Goal: Information Seeking & Learning: Learn about a topic

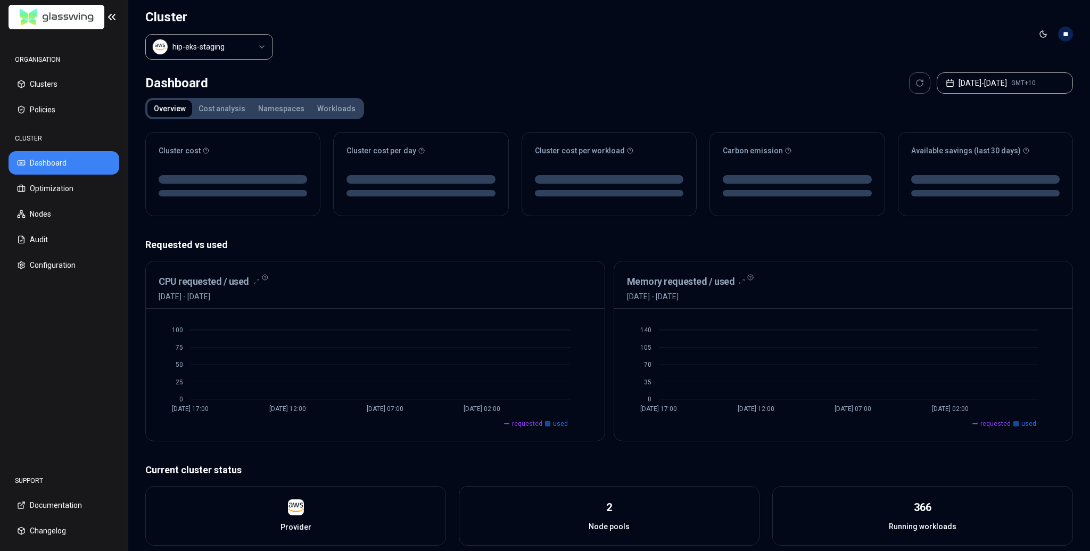
click at [219, 53] on html "ORGANISATION Clusters Policies CLUSTER Dashboard Optimization Nodes Audit Confi…" at bounding box center [545, 275] width 1090 height 551
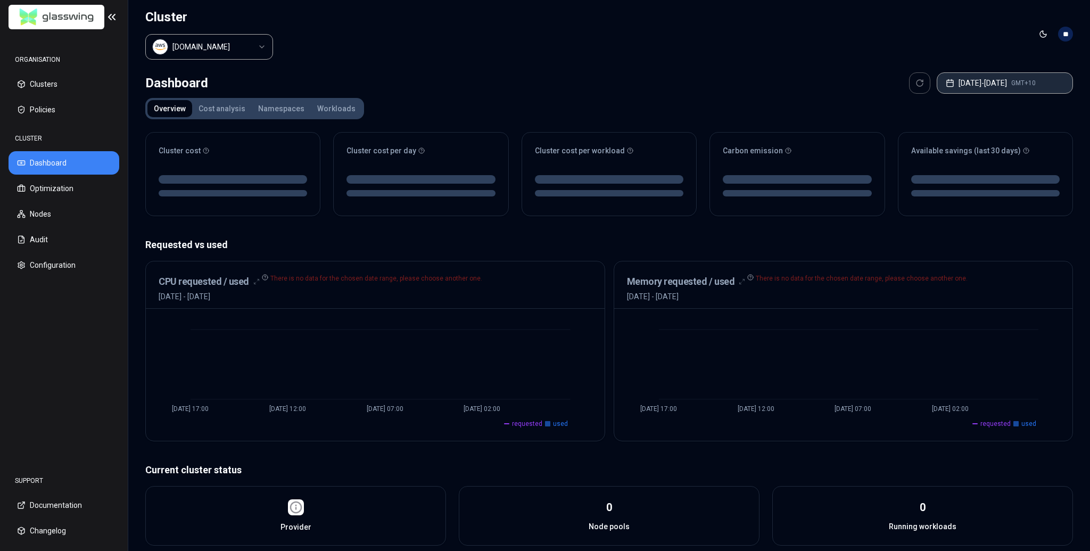
click at [1047, 73] on button "[DATE] - [DATE] GMT+10" at bounding box center [1004, 82] width 136 height 21
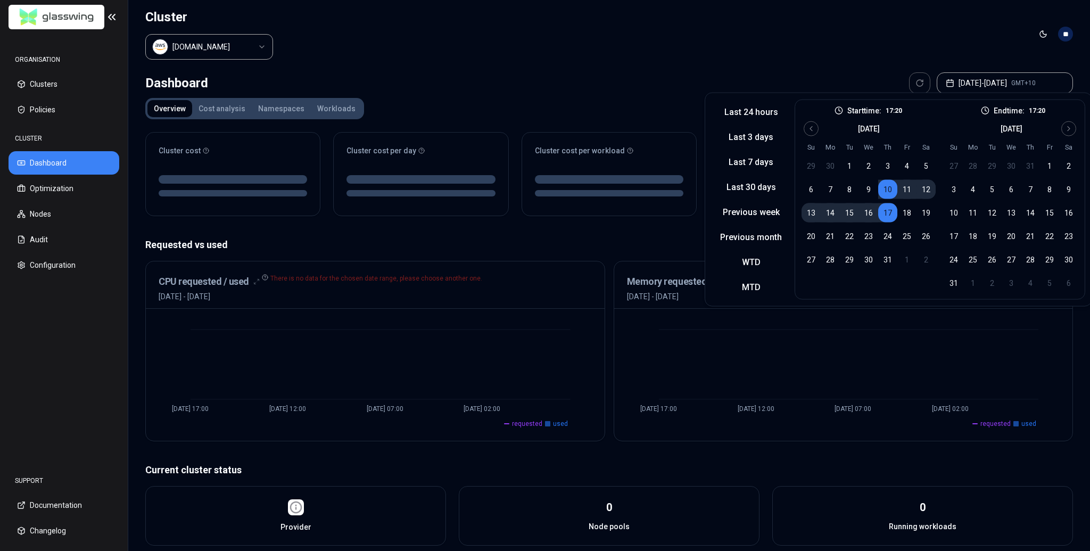
click at [874, 243] on td "23" at bounding box center [868, 236] width 19 height 19
click at [882, 255] on button "31" at bounding box center [887, 259] width 19 height 19
click at [1061, 125] on button "Go to next month" at bounding box center [1068, 128] width 15 height 15
click at [1040, 192] on button "12" at bounding box center [1049, 189] width 19 height 19
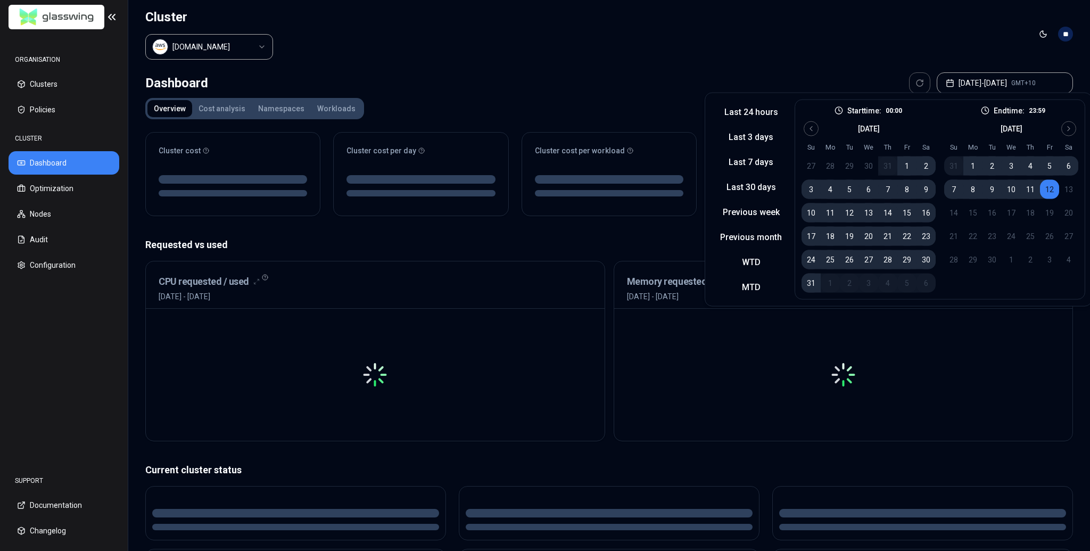
click at [776, 42] on header "Cluster [DOMAIN_NAME] Toggle theme **" at bounding box center [608, 34] width 961 height 68
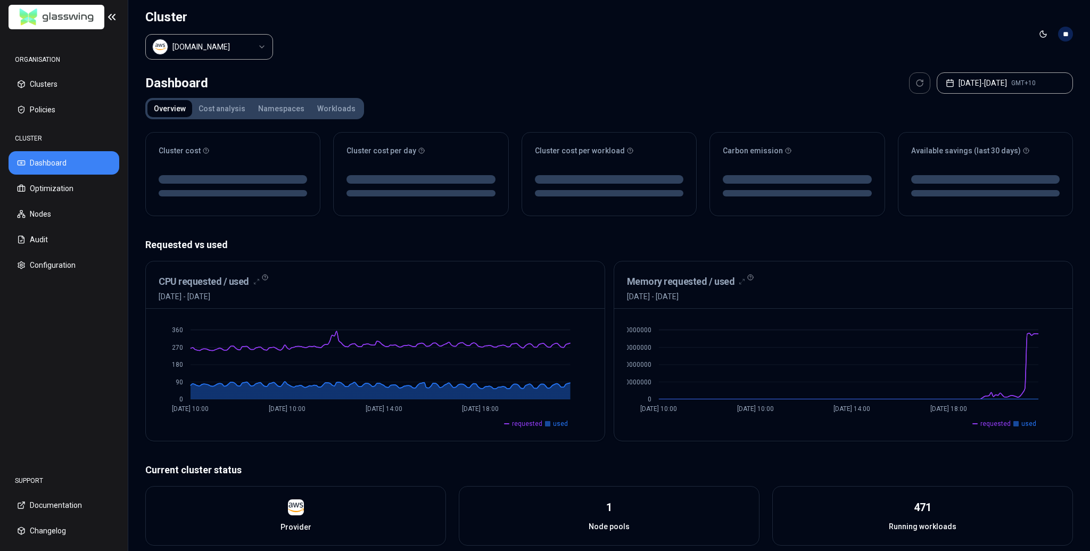
click at [587, 221] on div "Cluster cost Cluster cost per day Cluster cost per workload Carbon emission Ava…" at bounding box center [608, 449] width 927 height 652
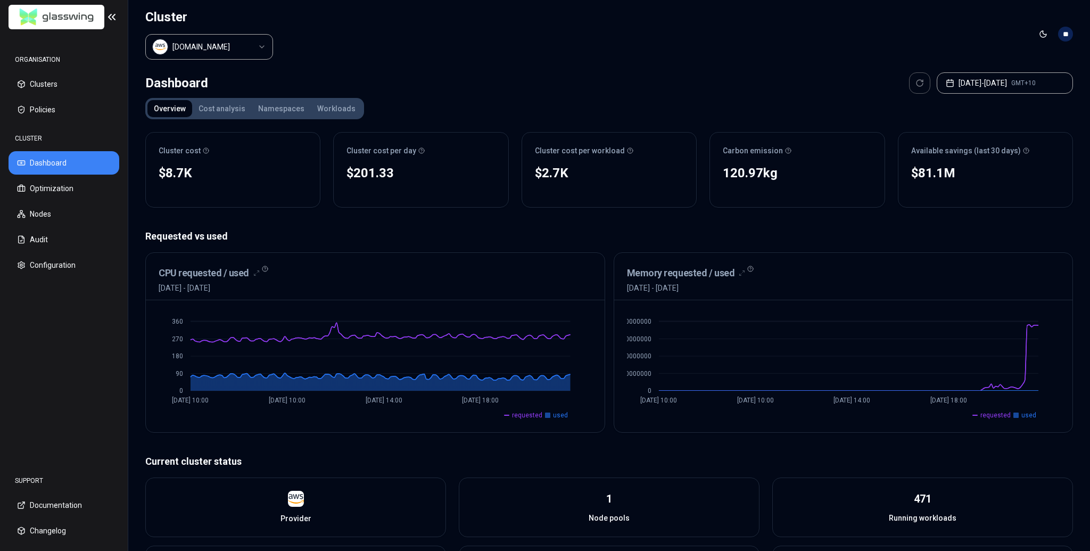
click at [763, 38] on header "Cluster [DOMAIN_NAME] Toggle theme **" at bounding box center [608, 34] width 961 height 68
click at [757, 76] on div "Dashboard [DATE] - [DATE] GMT+10" at bounding box center [608, 82] width 927 height 21
click at [475, 229] on p "Requested vs used" at bounding box center [608, 236] width 927 height 15
click at [237, 52] on html "ORGANISATION Clusters Policies CLUSTER Dashboard Optimization Nodes Audit Confi…" at bounding box center [545, 275] width 1090 height 551
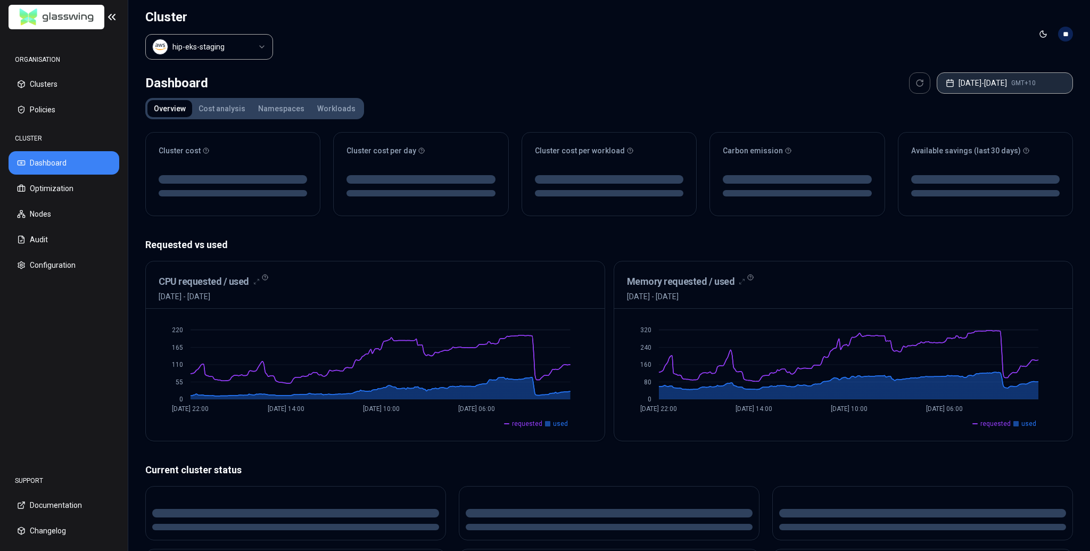
click at [1010, 84] on button "[DATE] - [DATE] GMT+10" at bounding box center [1004, 82] width 136 height 21
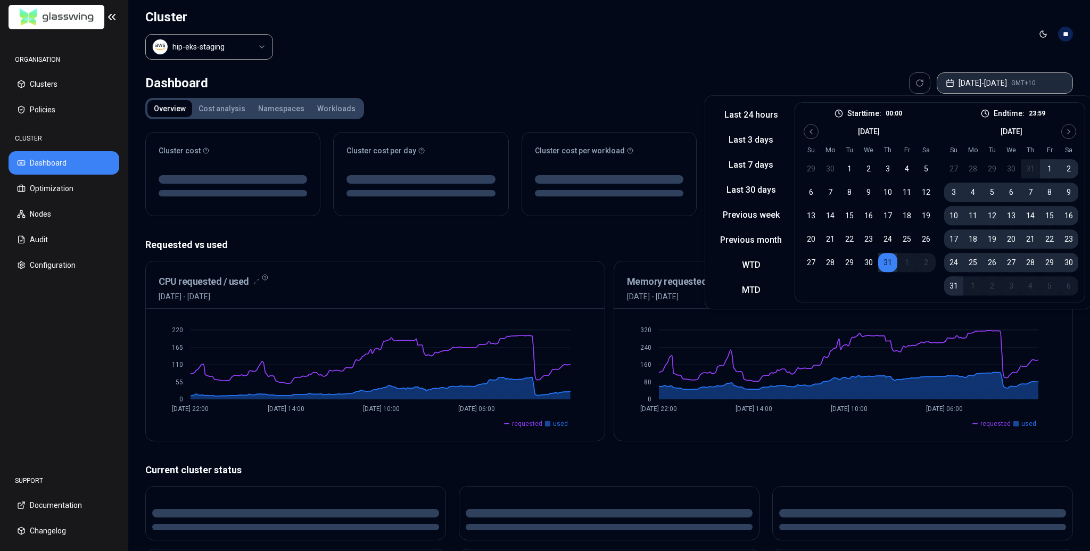
click at [1010, 84] on button "[DATE] - [DATE] GMT+10" at bounding box center [1004, 82] width 136 height 21
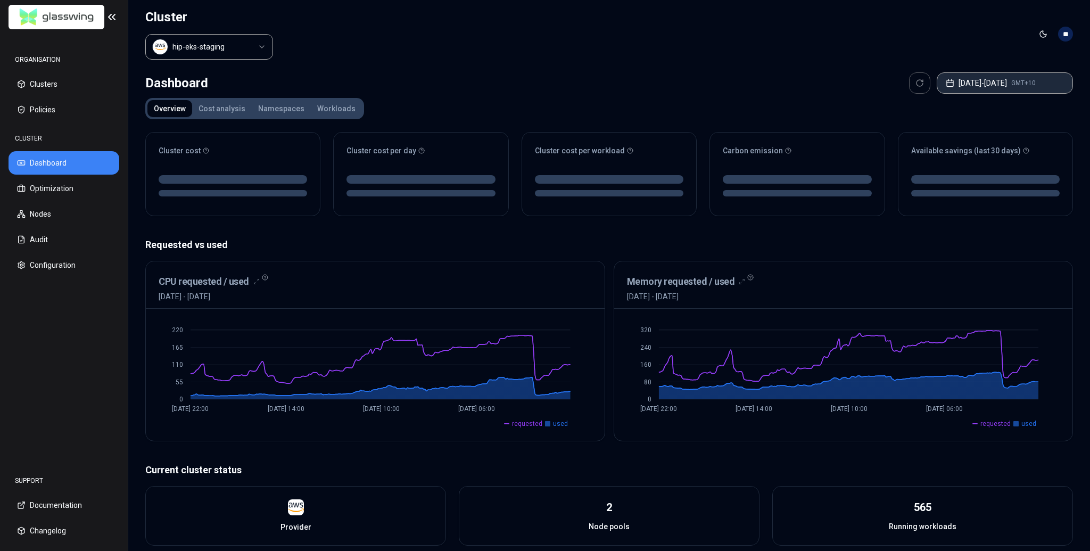
click at [984, 90] on button "[DATE] - [DATE] GMT+10" at bounding box center [1004, 82] width 136 height 21
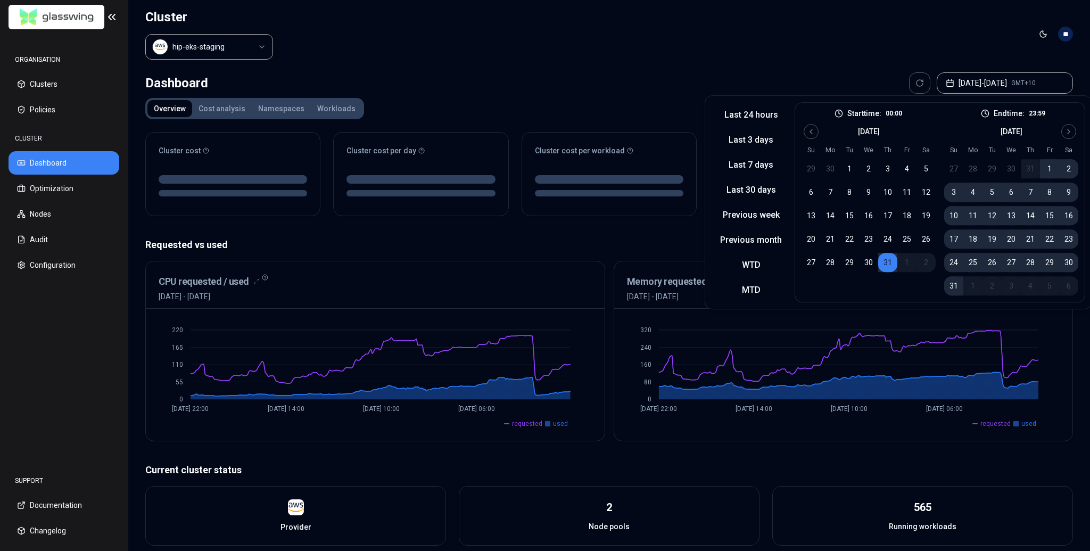
click at [1060, 142] on div "[DATE] Su Mo Tu We Th Fr Sa 27 28 29 30 31 1 2 3 4 5 6 7 8 9 10 11 12 13 14 15 …" at bounding box center [1011, 209] width 134 height 171
click at [1065, 135] on icon "Go to next month" at bounding box center [1068, 131] width 9 height 9
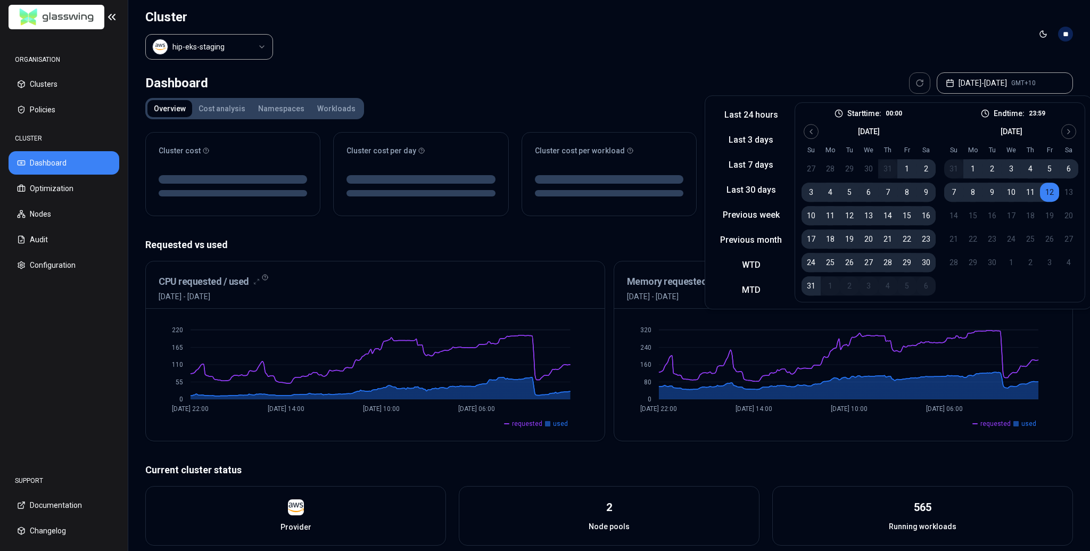
click at [932, 43] on header "Cluster hip-eks-staging Toggle theme **" at bounding box center [608, 34] width 961 height 68
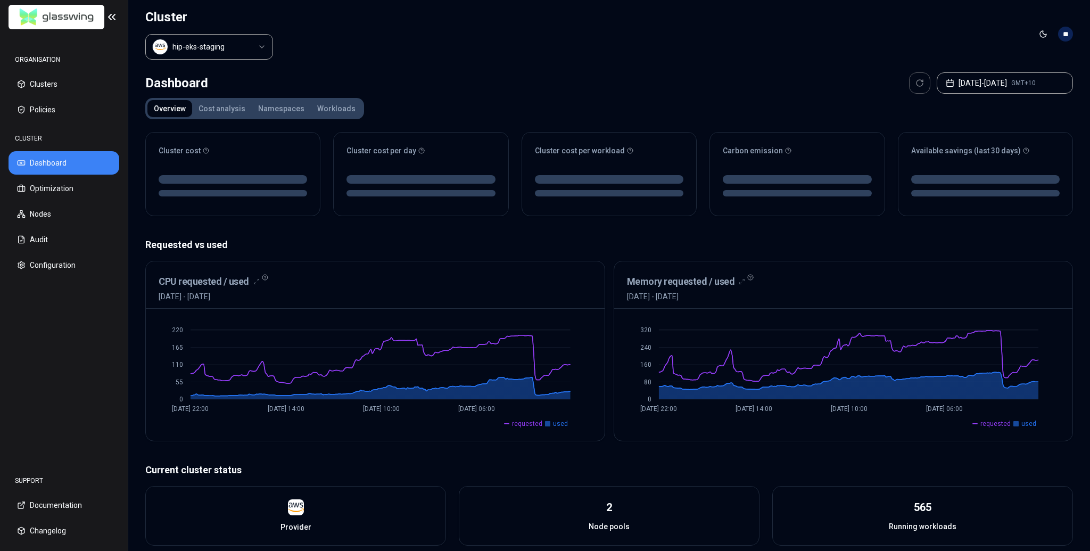
click at [928, 48] on header "Cluster hip-eks-staging Toggle theme **" at bounding box center [608, 34] width 961 height 68
click at [745, 68] on div "Dashboard [DATE] - [DATE] GMT+10 Overview Cost analysis Namespaces Workloads Cl…" at bounding box center [608, 430] width 961 height 724
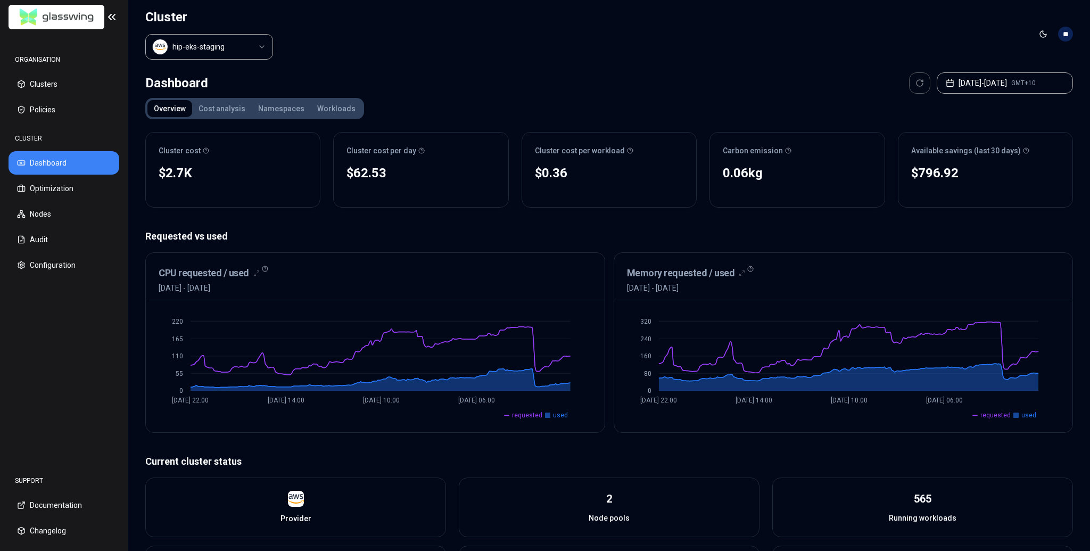
click at [745, 90] on div "Dashboard [DATE] - [DATE] GMT+10" at bounding box center [608, 82] width 927 height 21
drag, startPoint x: 971, startPoint y: 173, endPoint x: 904, endPoint y: 173, distance: 67.6
click at [904, 173] on div "$796.92 No reliable trend" at bounding box center [985, 184] width 174 height 45
click at [960, 193] on div "$796.92 No reliable trend" at bounding box center [985, 184] width 174 height 45
drag, startPoint x: 969, startPoint y: 171, endPoint x: 914, endPoint y: 173, distance: 55.4
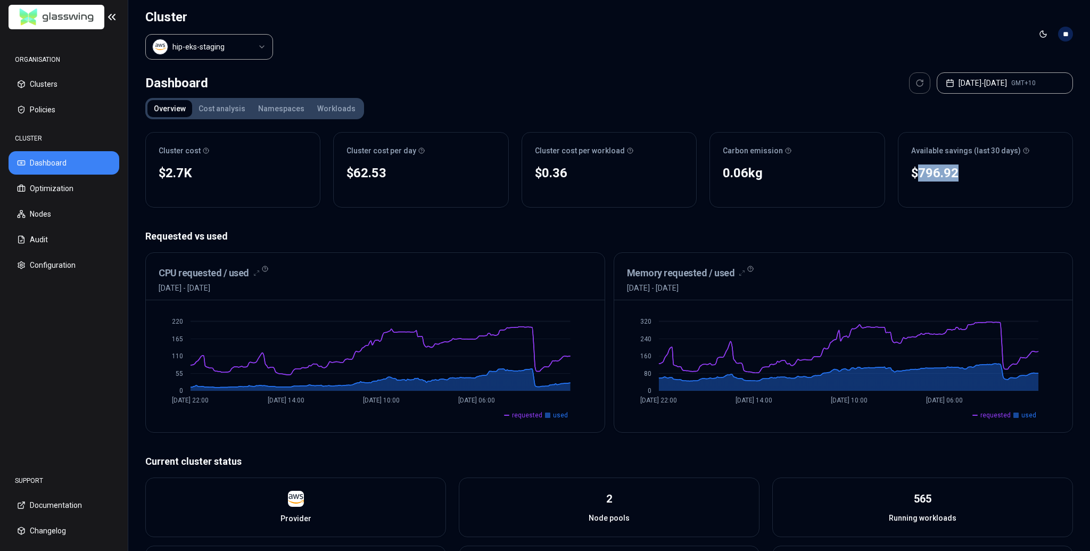
click at [914, 173] on div "$796.92" at bounding box center [985, 172] width 148 height 17
click at [965, 179] on div "$796.92" at bounding box center [985, 172] width 148 height 17
click at [491, 93] on div "Dashboard [DATE] - [DATE] GMT+10" at bounding box center [608, 82] width 927 height 21
click at [234, 47] on html "ORGANISATION Clusters Policies CLUSTER Dashboard Optimization Nodes Audit Confi…" at bounding box center [545, 275] width 1090 height 551
click at [385, 62] on html "ORGANISATION Clusters Policies CLUSTER Dashboard Optimization Nodes Audit Confi…" at bounding box center [545, 275] width 1090 height 551
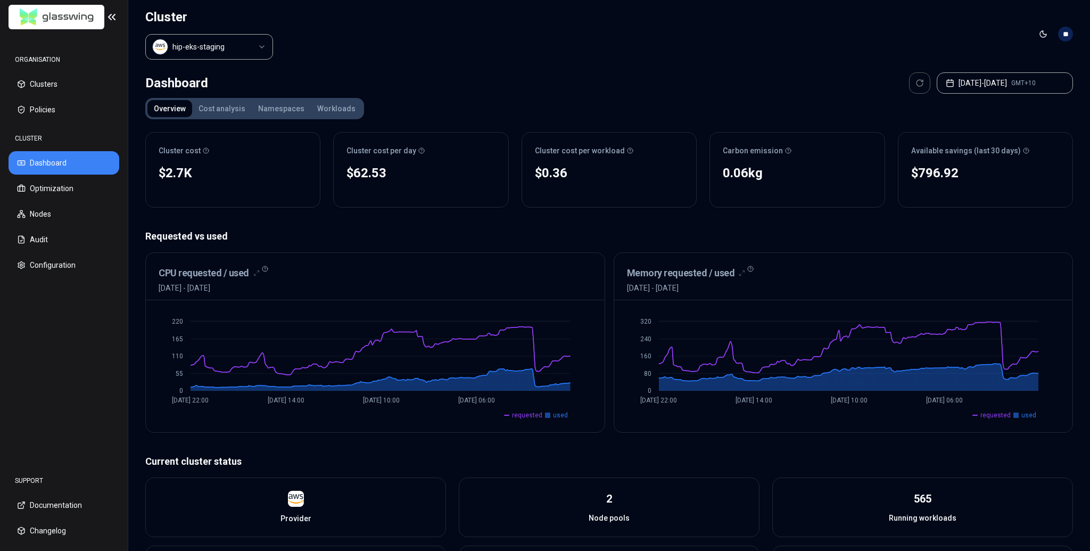
click at [217, 104] on button "Cost analysis" at bounding box center [222, 108] width 60 height 17
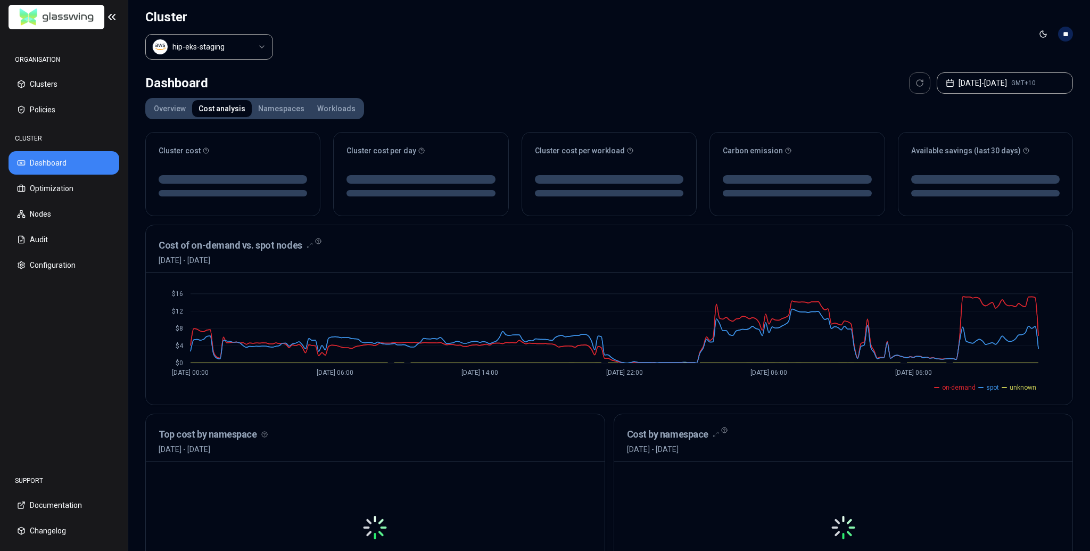
click at [436, 81] on div "Dashboard [DATE] - [DATE] GMT+10" at bounding box center [608, 82] width 927 height 21
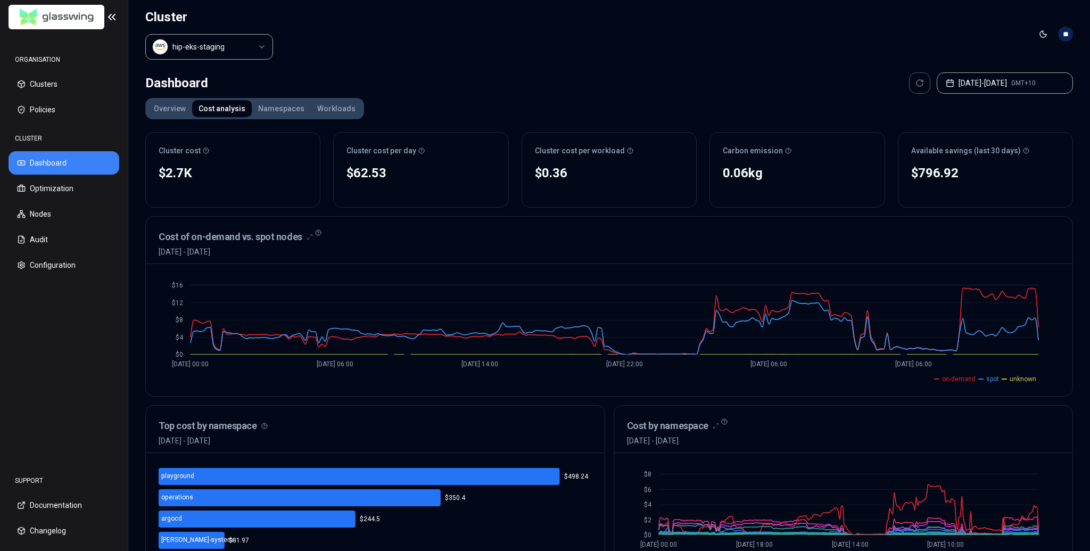
click at [786, 178] on div "0.06 kg" at bounding box center [796, 172] width 148 height 17
drag, startPoint x: 849, startPoint y: 184, endPoint x: 937, endPoint y: 170, distance: 89.0
click at [852, 184] on div "0.06 kg No reliable trend" at bounding box center [797, 184] width 174 height 45
click at [204, 57] on html "ORGANISATION Clusters Policies CLUSTER Dashboard Optimization Nodes Audit Confi…" at bounding box center [545, 275] width 1090 height 551
